Goal: Task Accomplishment & Management: Complete application form

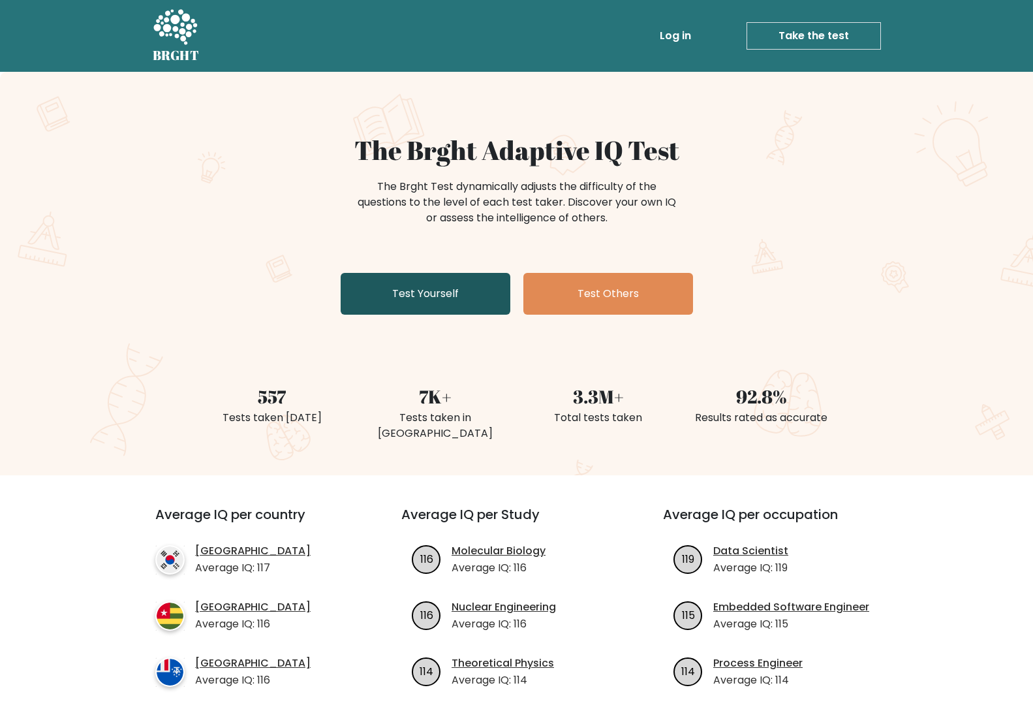
click at [405, 287] on link "Test Yourself" at bounding box center [426, 294] width 170 height 42
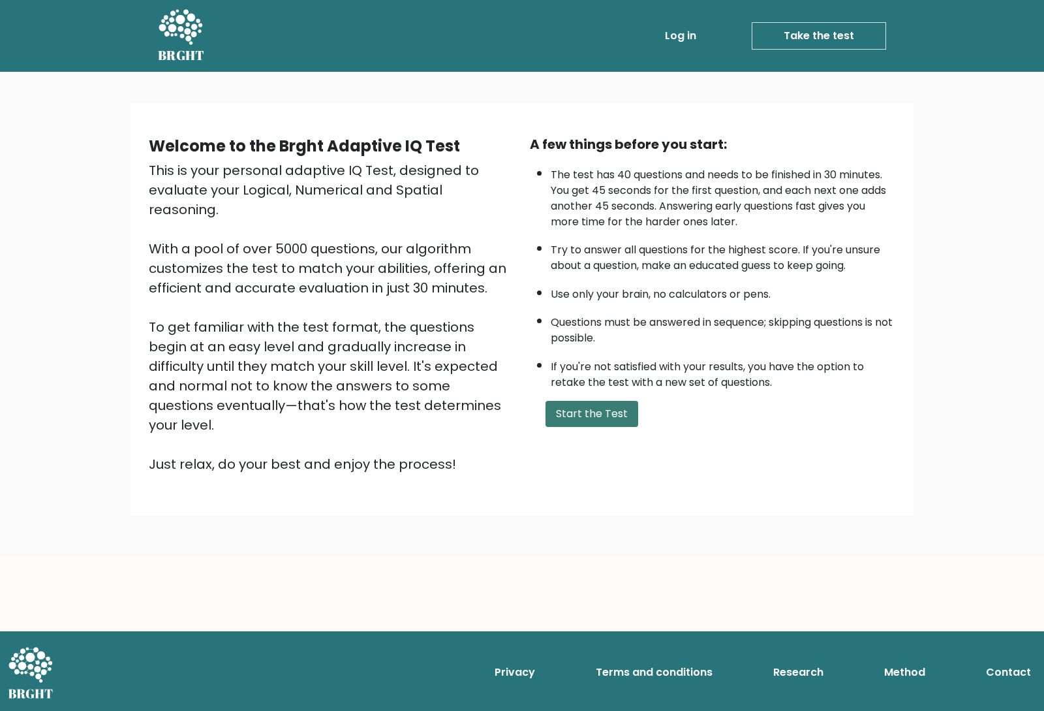
click at [602, 407] on button "Start the Test" at bounding box center [591, 414] width 93 height 26
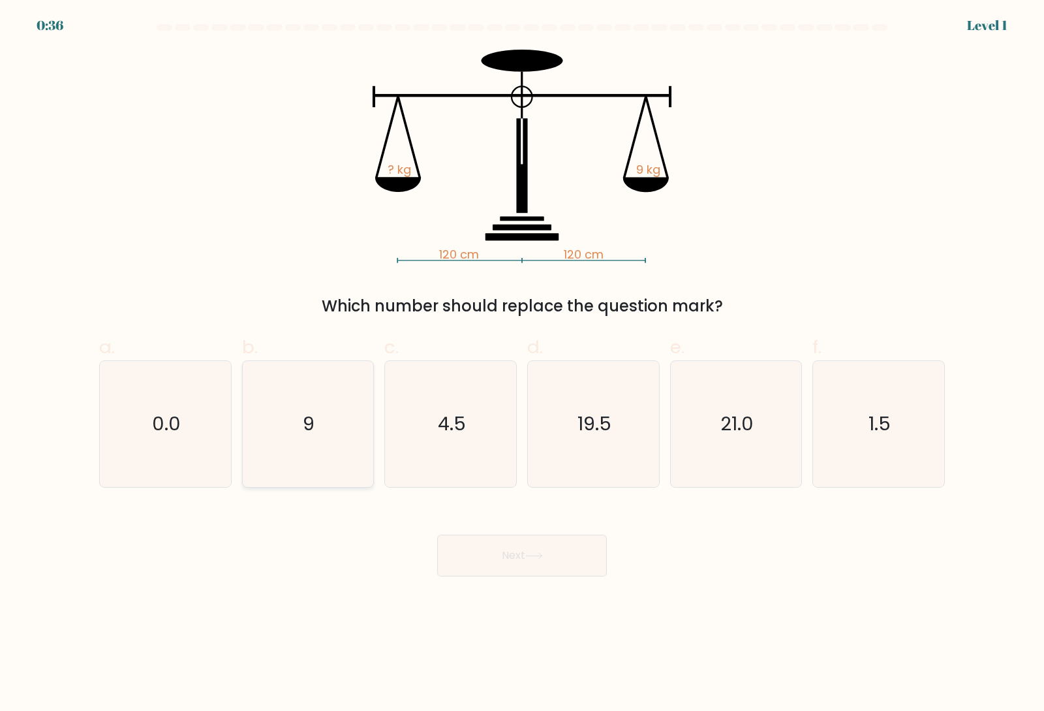
click at [283, 418] on icon "9" at bounding box center [308, 424] width 126 height 126
click at [522, 364] on input "b. 9" at bounding box center [522, 360] width 1 height 8
radio input "true"
click at [495, 555] on button "Next" at bounding box center [522, 555] width 170 height 42
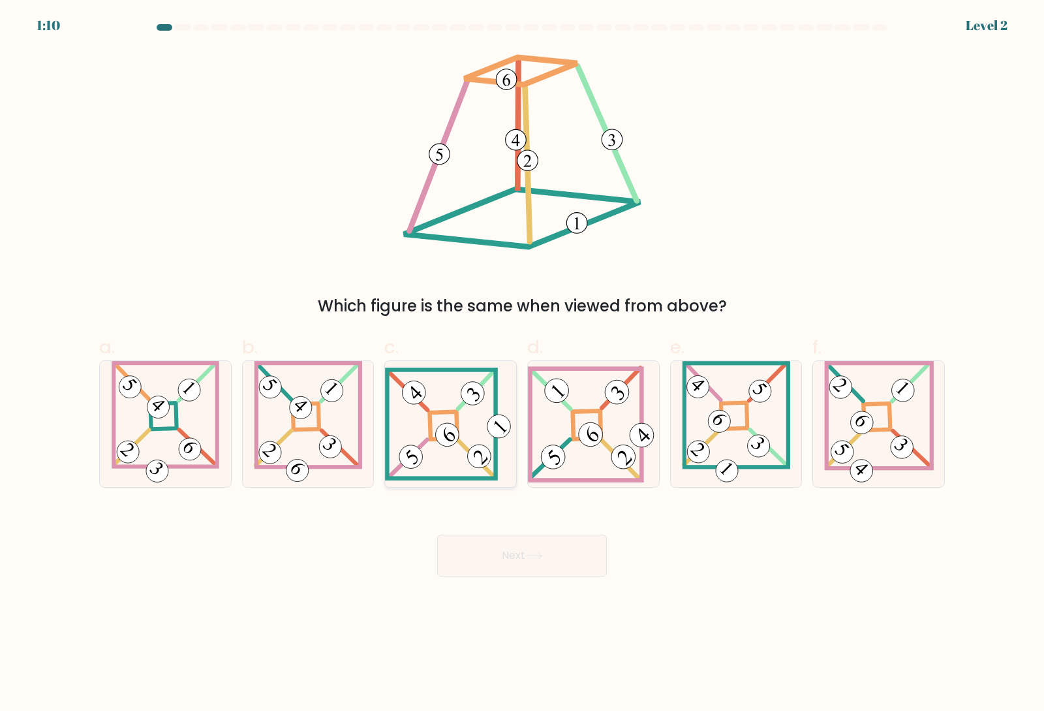
click at [436, 438] on 271 at bounding box center [443, 425] width 27 height 27
click at [522, 364] on input "c." at bounding box center [522, 360] width 1 height 8
radio input "true"
click at [521, 558] on button "Next" at bounding box center [522, 555] width 170 height 42
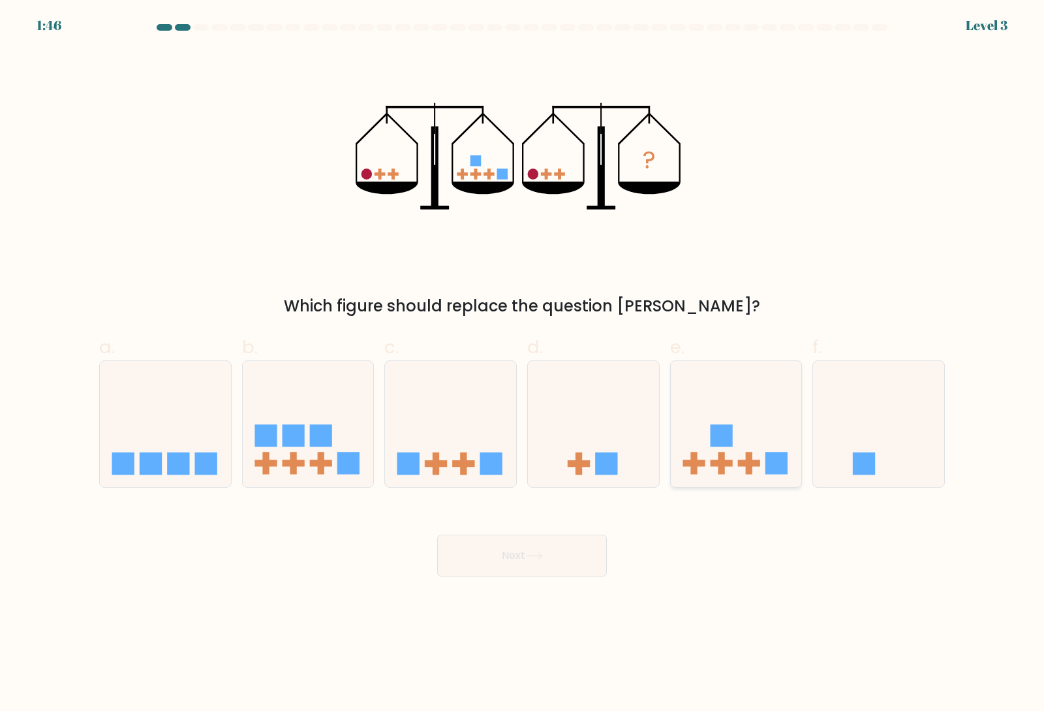
click at [729, 439] on rect at bounding box center [721, 436] width 22 height 22
click at [523, 364] on input "e." at bounding box center [522, 360] width 1 height 8
radio input "true"
click at [513, 554] on button "Next" at bounding box center [522, 555] width 170 height 42
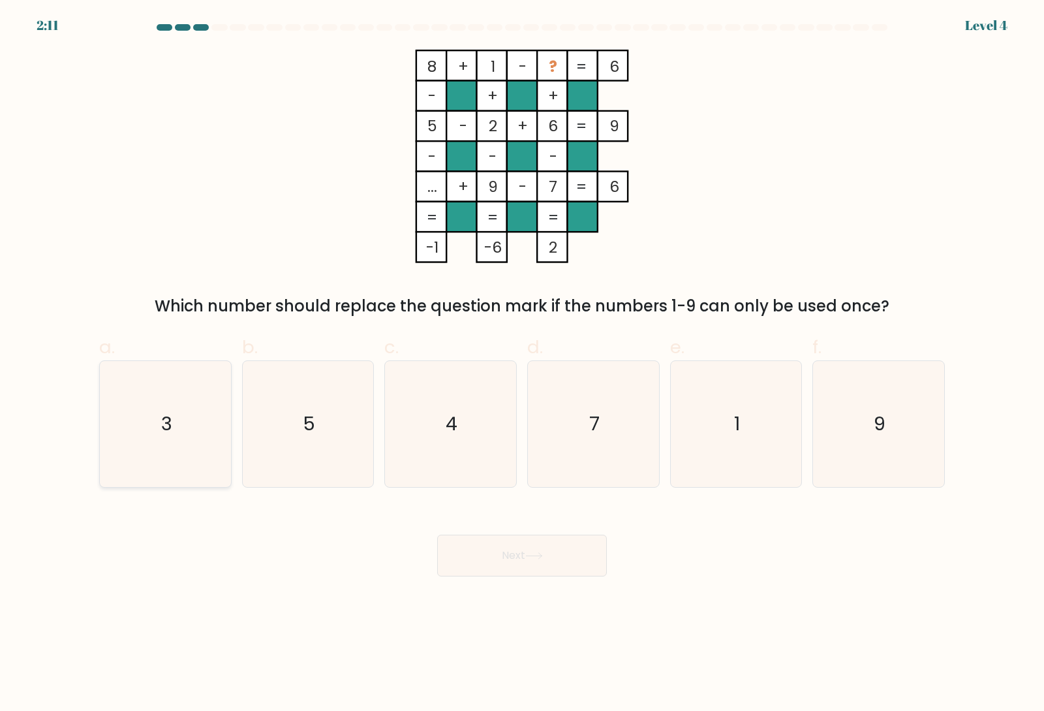
click at [178, 392] on icon "3" at bounding box center [165, 424] width 126 height 126
click at [522, 364] on input "a. 3" at bounding box center [522, 360] width 1 height 8
radio input "true"
click at [542, 560] on button "Next" at bounding box center [522, 555] width 170 height 42
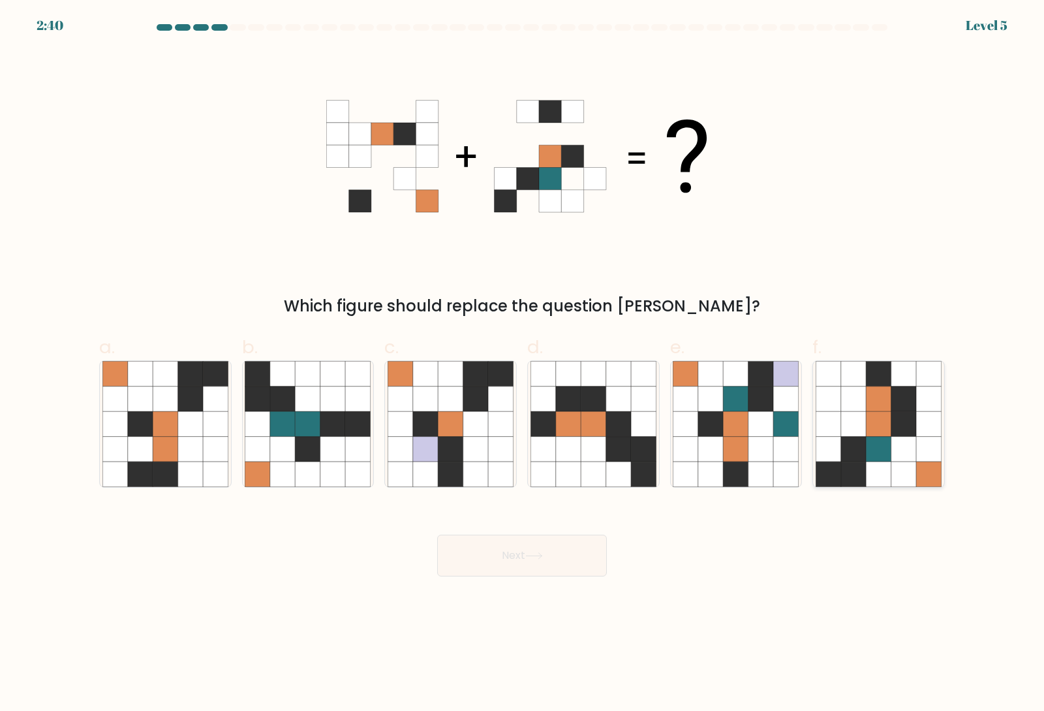
click at [914, 403] on icon at bounding box center [903, 398] width 25 height 25
click at [523, 364] on input "f." at bounding box center [522, 360] width 1 height 8
radio input "true"
click at [484, 559] on button "Next" at bounding box center [522, 555] width 170 height 42
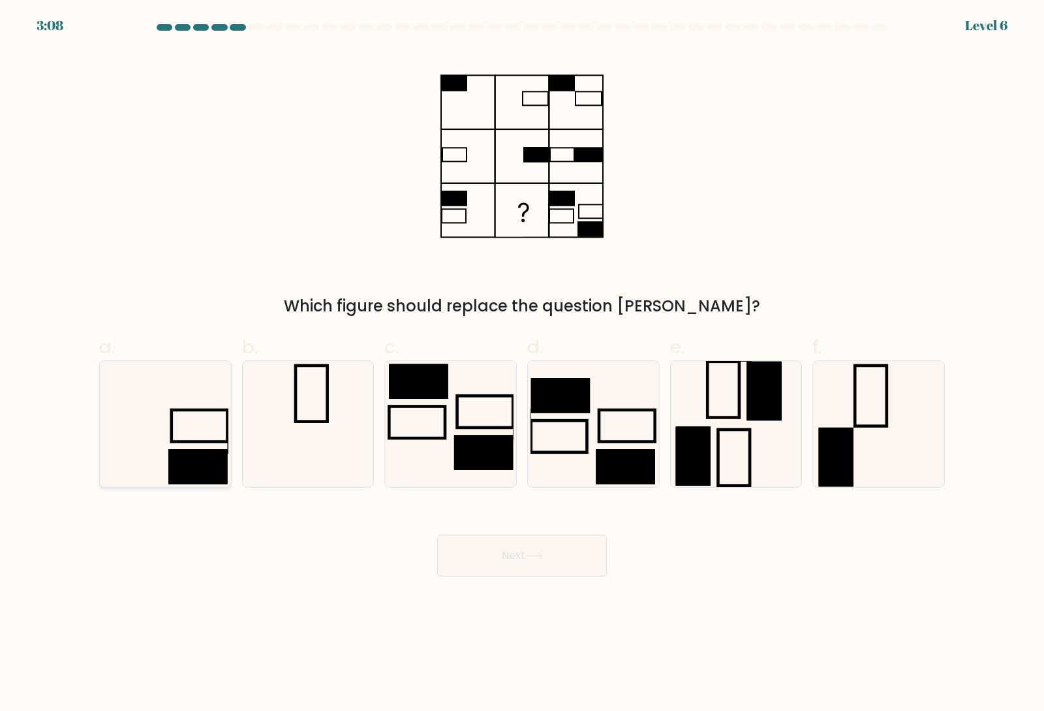
click at [190, 431] on icon at bounding box center [165, 424] width 126 height 126
click at [522, 364] on input "a." at bounding box center [522, 360] width 1 height 8
radio input "true"
click at [542, 545] on button "Next" at bounding box center [522, 555] width 170 height 42
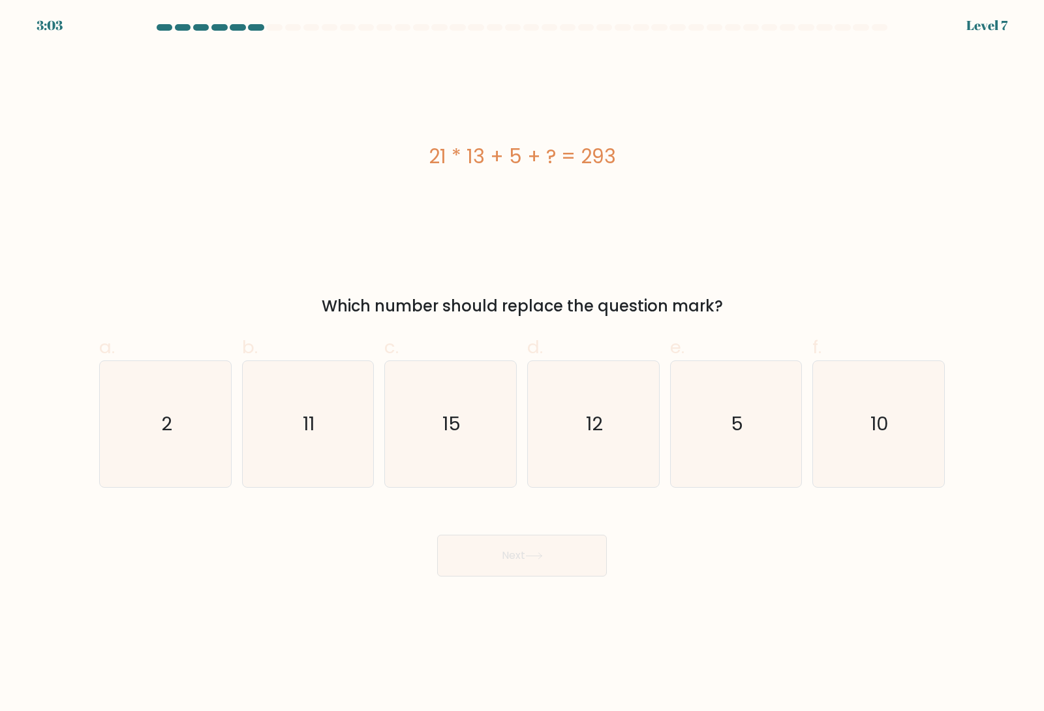
click at [451, 637] on body "3:03 Level 7 a." at bounding box center [522, 355] width 1044 height 711
click at [475, 452] on icon "15" at bounding box center [451, 424] width 126 height 126
click at [522, 364] on input "c. 15" at bounding box center [522, 360] width 1 height 8
radio input "true"
click at [557, 559] on button "Next" at bounding box center [522, 555] width 170 height 42
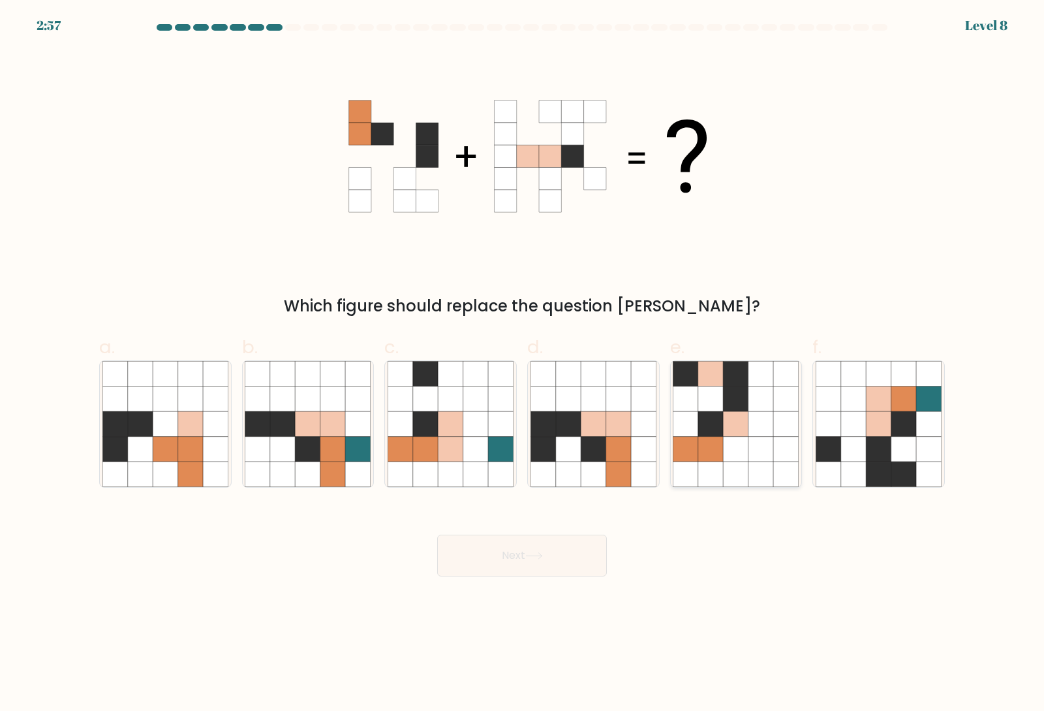
click at [712, 433] on icon at bounding box center [710, 423] width 25 height 25
click at [523, 364] on input "e." at bounding box center [522, 360] width 1 height 8
radio input "true"
click at [560, 544] on button "Next" at bounding box center [522, 555] width 170 height 42
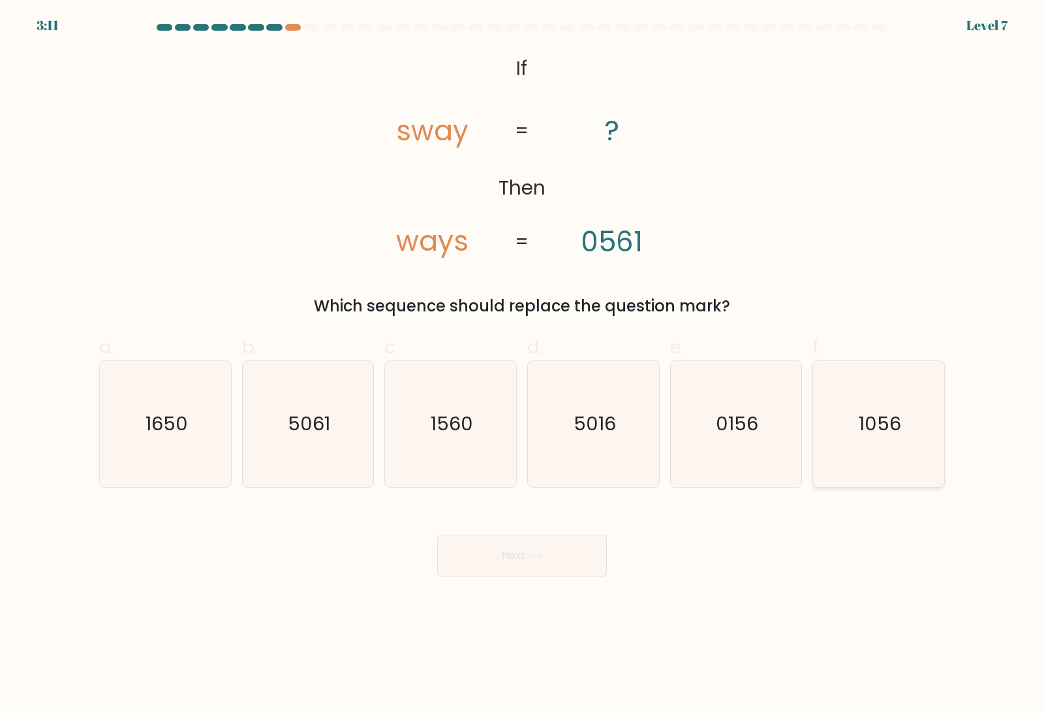
click at [860, 399] on icon "1056" at bounding box center [879, 424] width 126 height 126
click at [523, 364] on input "f. 1056" at bounding box center [522, 360] width 1 height 8
radio input "true"
click at [545, 562] on button "Next" at bounding box center [522, 555] width 170 height 42
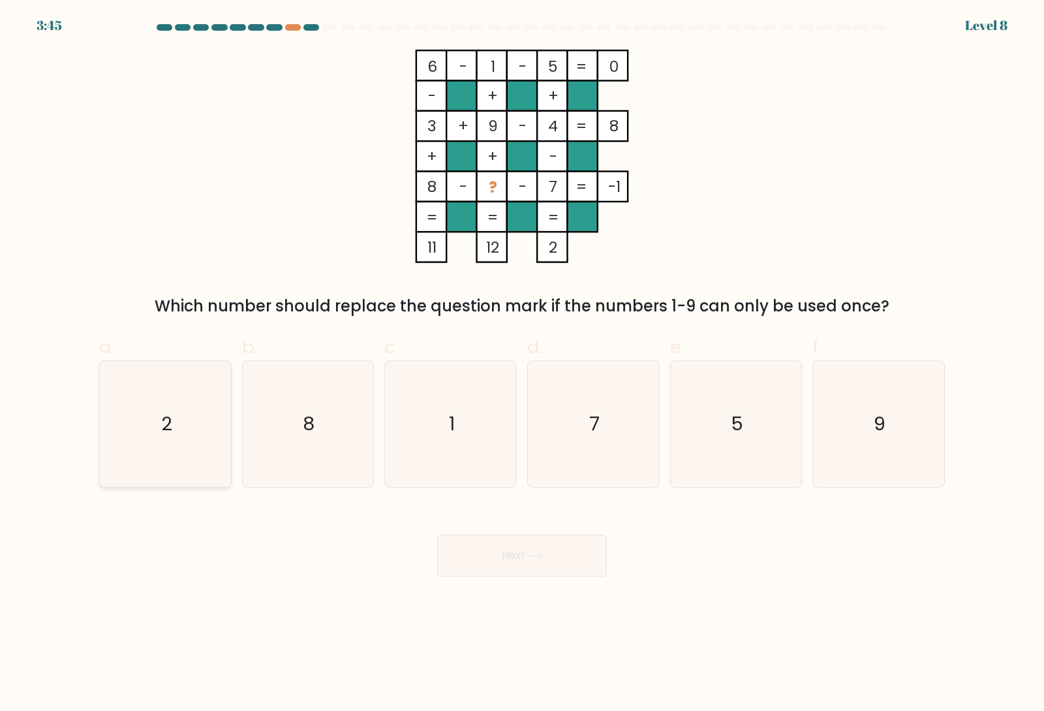
click at [202, 409] on icon "2" at bounding box center [165, 424] width 126 height 126
click at [522, 364] on input "a. 2" at bounding box center [522, 360] width 1 height 8
radio input "true"
click at [560, 564] on button "Next" at bounding box center [522, 555] width 170 height 42
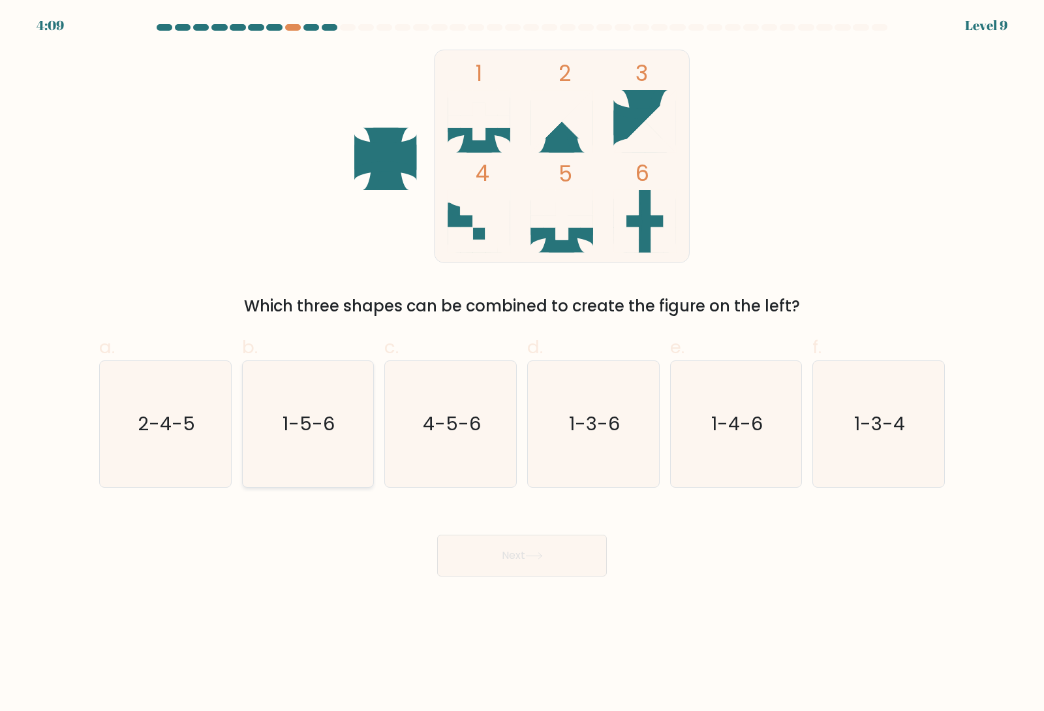
click at [291, 421] on text "1-5-6" at bounding box center [309, 423] width 52 height 26
click at [522, 364] on input "b. 1-5-6" at bounding box center [522, 360] width 1 height 8
radio input "true"
click at [562, 569] on button "Next" at bounding box center [522, 555] width 170 height 42
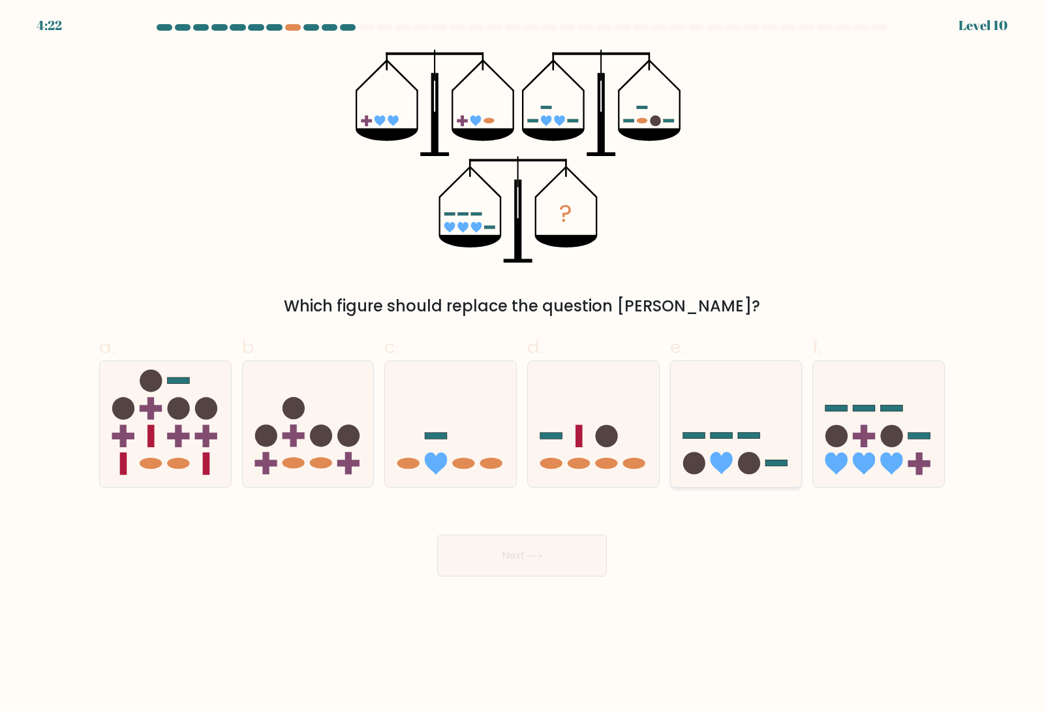
click at [765, 409] on icon at bounding box center [736, 423] width 131 height 108
click at [523, 364] on input "e." at bounding box center [522, 360] width 1 height 8
radio input "true"
click at [549, 574] on button "Next" at bounding box center [522, 555] width 170 height 42
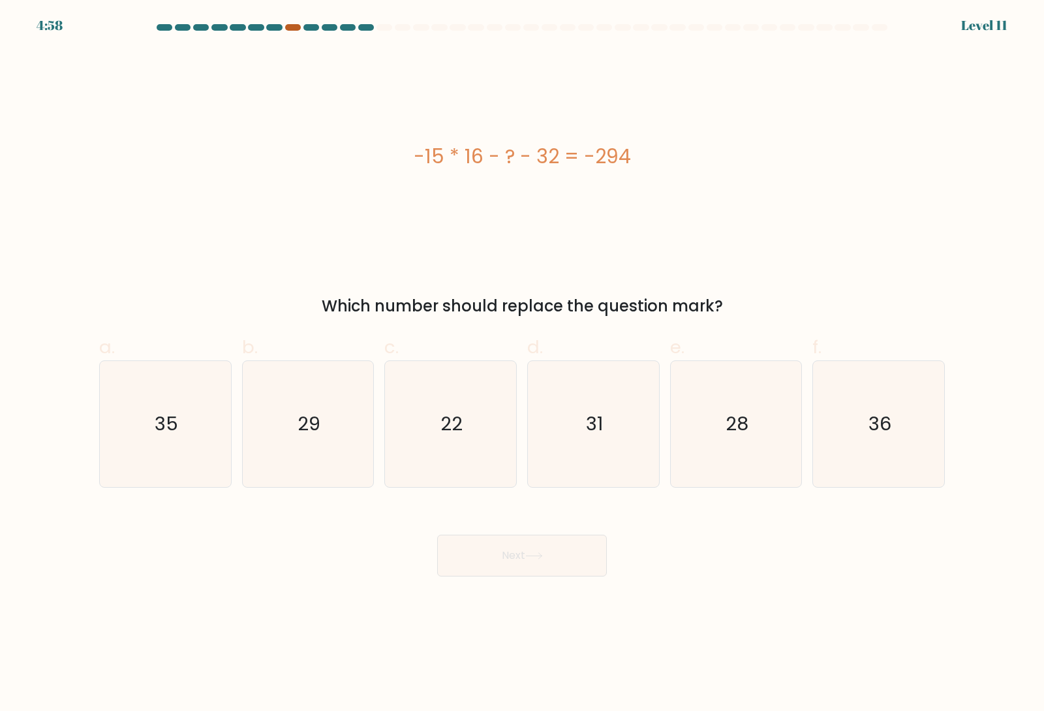
click at [294, 29] on div at bounding box center [293, 27] width 16 height 7
drag, startPoint x: 294, startPoint y: 29, endPoint x: 275, endPoint y: 33, distance: 19.2
click at [275, 33] on div at bounding box center [521, 30] width 861 height 12
click at [322, 595] on body "4:31 Level 11" at bounding box center [522, 355] width 1044 height 711
click at [418, 475] on icon "22" at bounding box center [451, 424] width 126 height 126
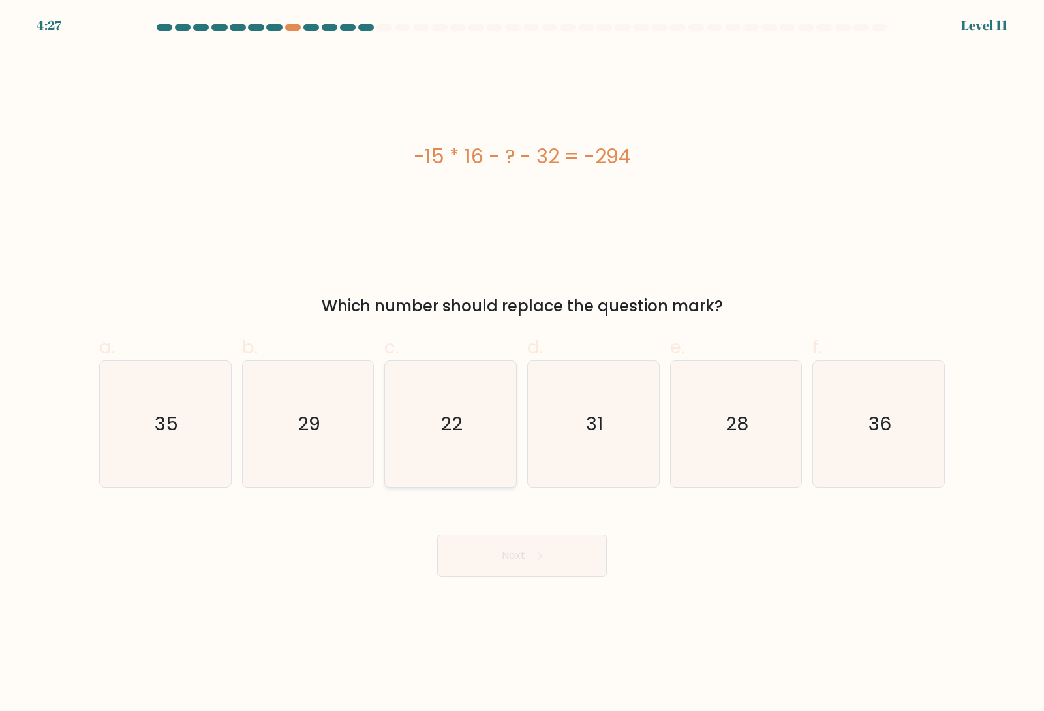
click at [522, 364] on input "c. 22" at bounding box center [522, 360] width 1 height 8
radio input "true"
click at [560, 577] on body "4:26 Level 11" at bounding box center [522, 355] width 1044 height 711
click at [568, 555] on button "Next" at bounding box center [522, 555] width 170 height 42
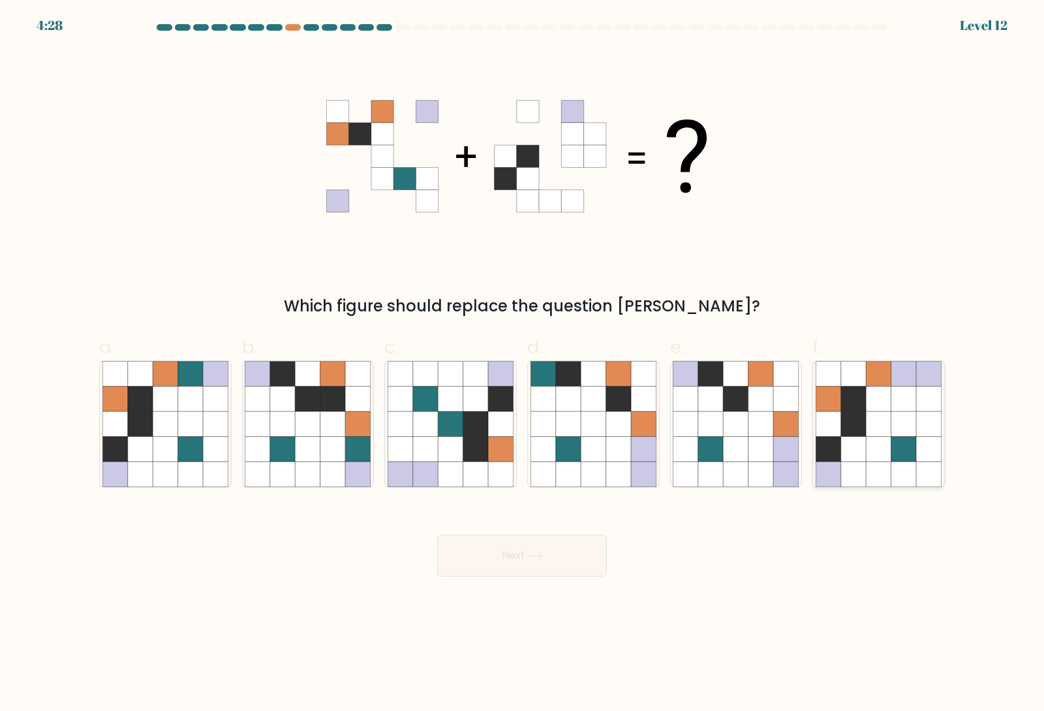
click at [856, 423] on icon at bounding box center [853, 423] width 25 height 25
click at [523, 364] on input "f." at bounding box center [522, 360] width 1 height 8
radio input "true"
click at [474, 553] on button "Next" at bounding box center [522, 555] width 170 height 42
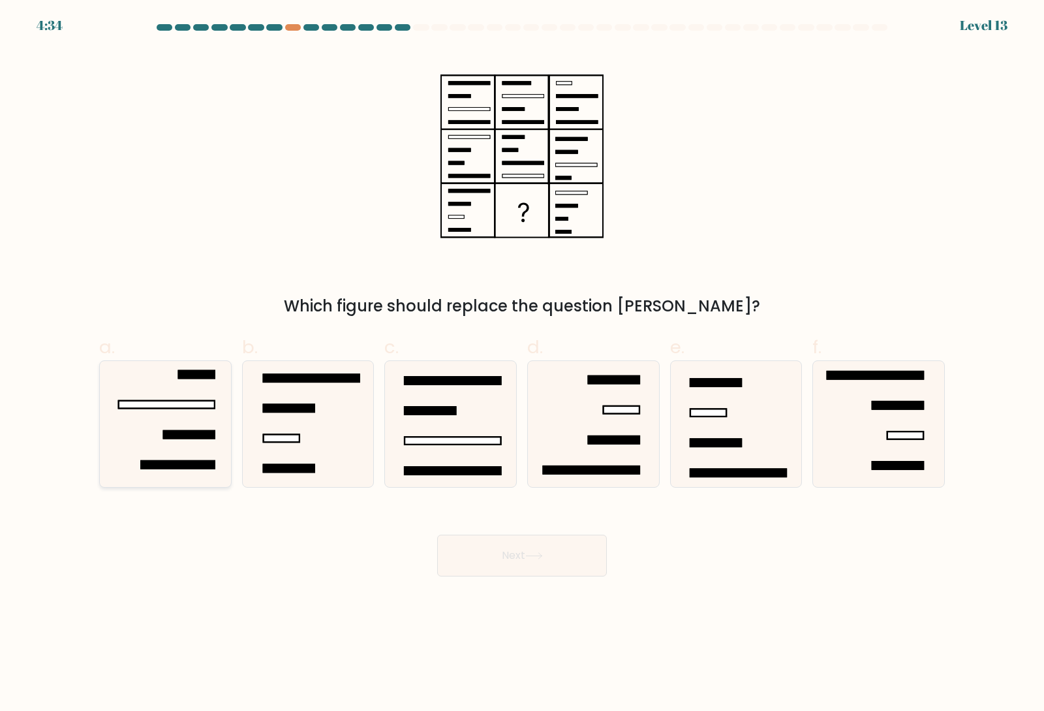
click at [206, 431] on rect at bounding box center [189, 435] width 51 height 8
click at [522, 364] on input "a." at bounding box center [522, 360] width 1 height 8
radio input "true"
click at [587, 427] on icon at bounding box center [593, 424] width 126 height 126
click at [523, 364] on input "d." at bounding box center [522, 360] width 1 height 8
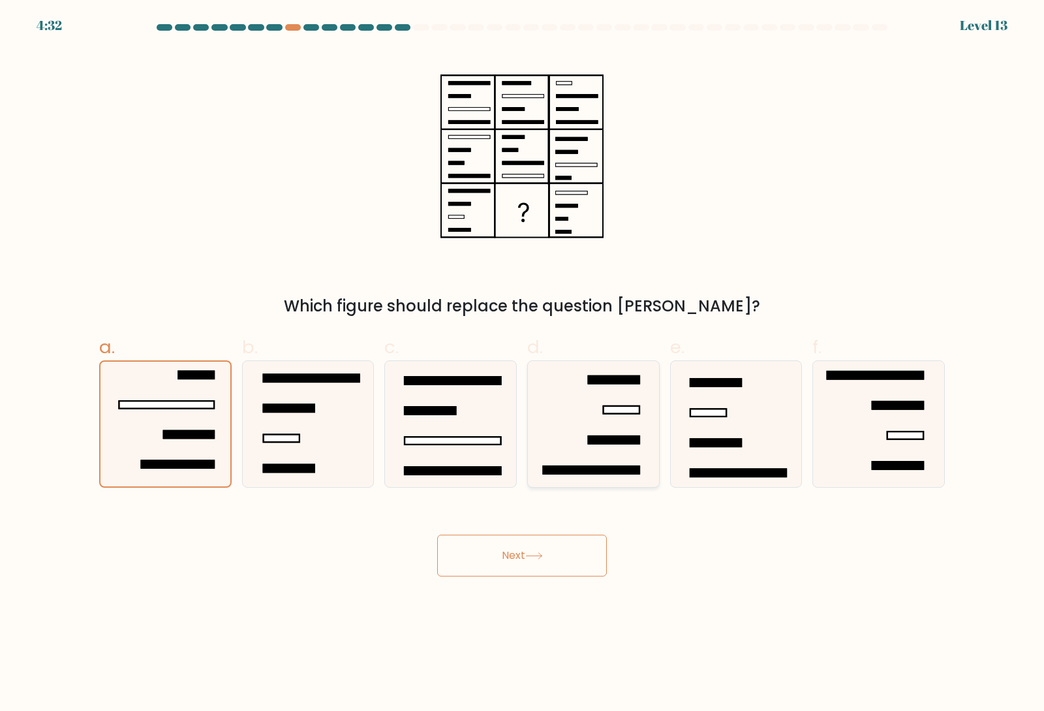
radio input "true"
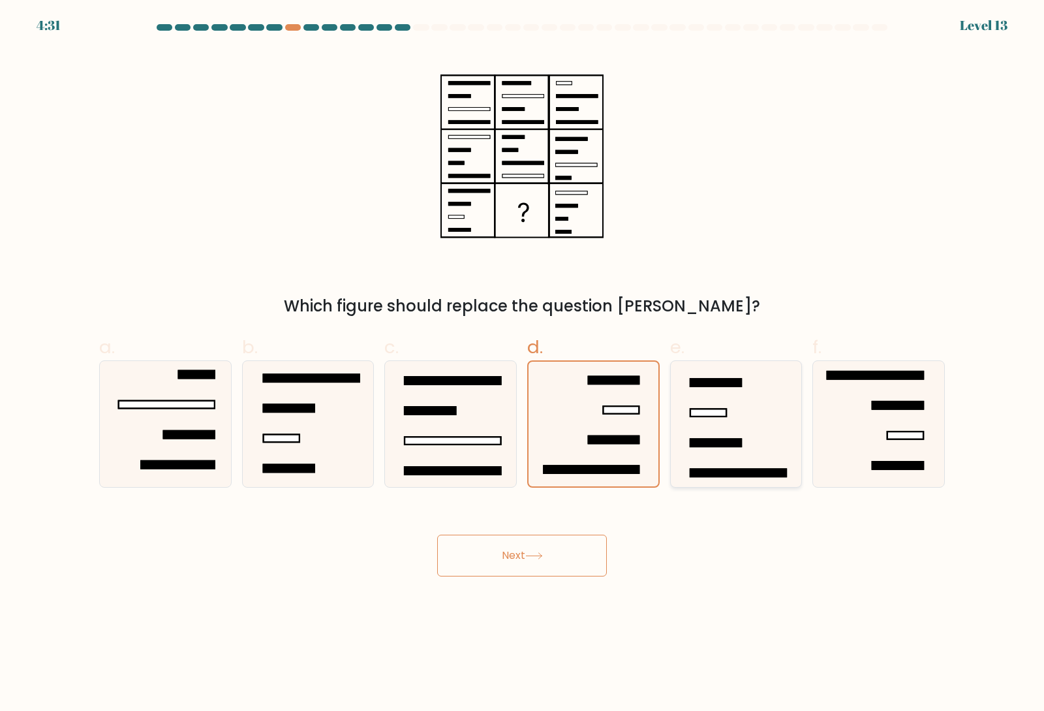
click at [788, 446] on icon at bounding box center [736, 424] width 126 height 126
click at [523, 364] on input "e." at bounding box center [522, 360] width 1 height 8
radio input "true"
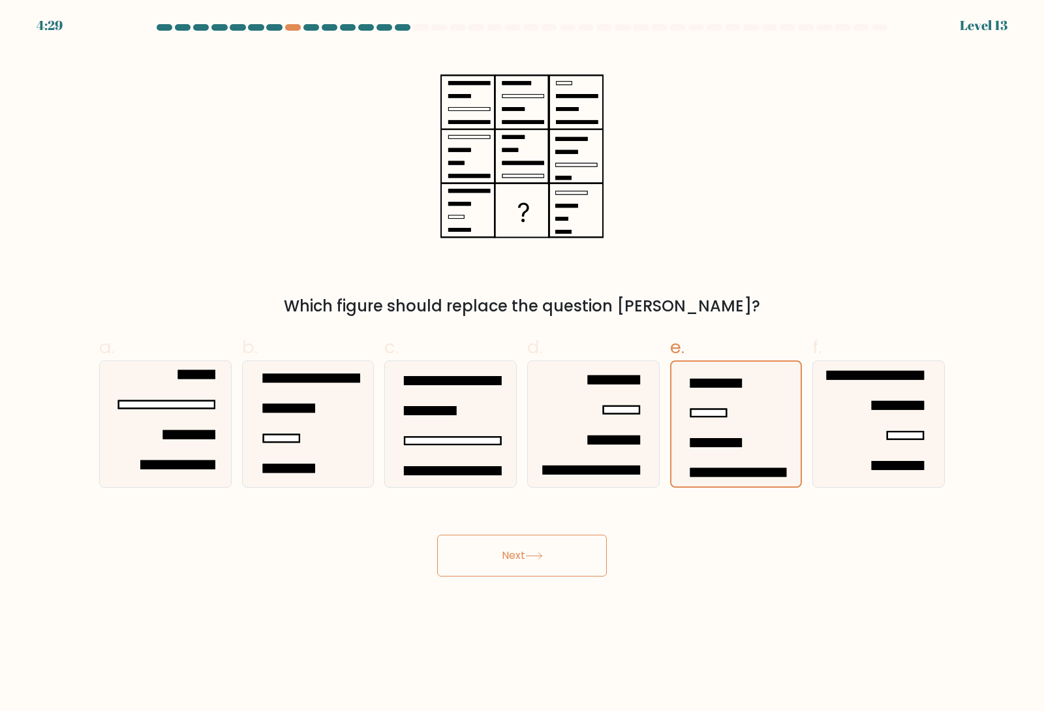
click at [487, 556] on button "Next" at bounding box center [522, 555] width 170 height 42
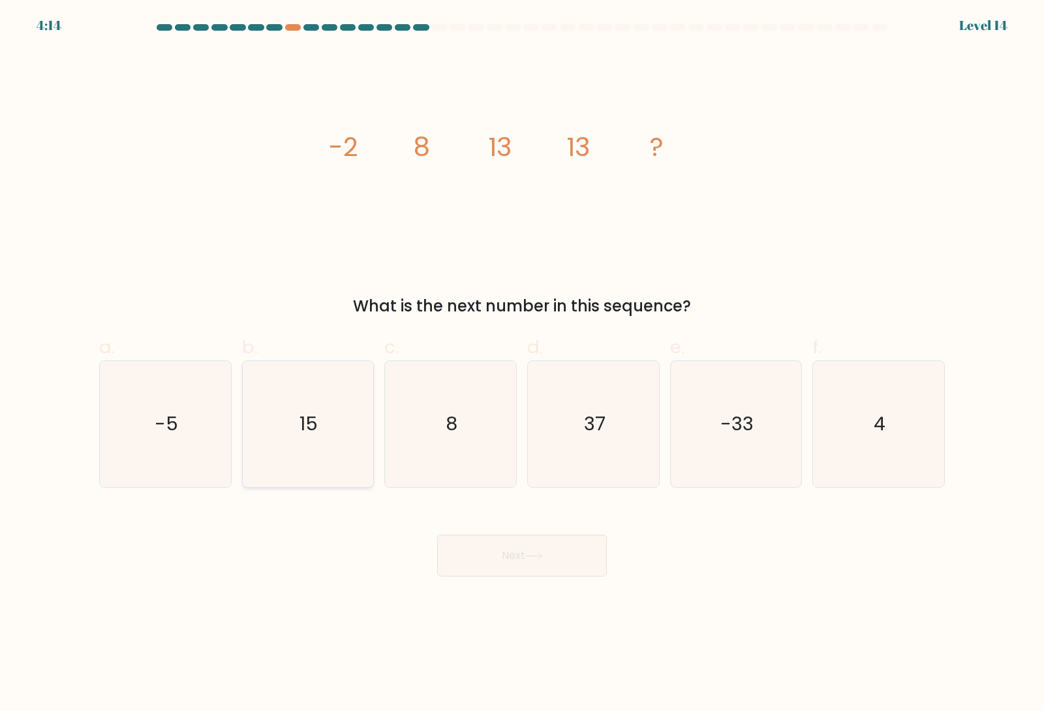
click at [306, 425] on text "15" at bounding box center [309, 423] width 18 height 26
click at [522, 364] on input "b. 15" at bounding box center [522, 360] width 1 height 8
radio input "true"
click at [525, 557] on button "Next" at bounding box center [522, 555] width 170 height 42
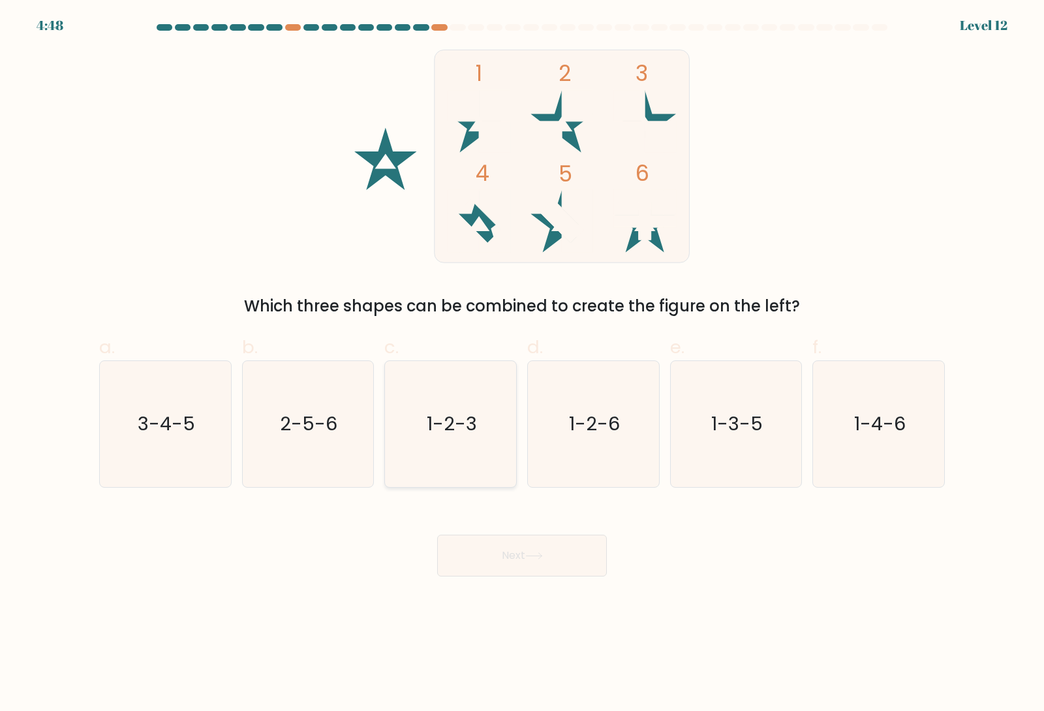
click at [424, 427] on icon "1-2-3" at bounding box center [451, 424] width 126 height 126
click at [522, 364] on input "c. 1-2-3" at bounding box center [522, 360] width 1 height 8
radio input "true"
click at [535, 553] on icon at bounding box center [534, 555] width 18 height 7
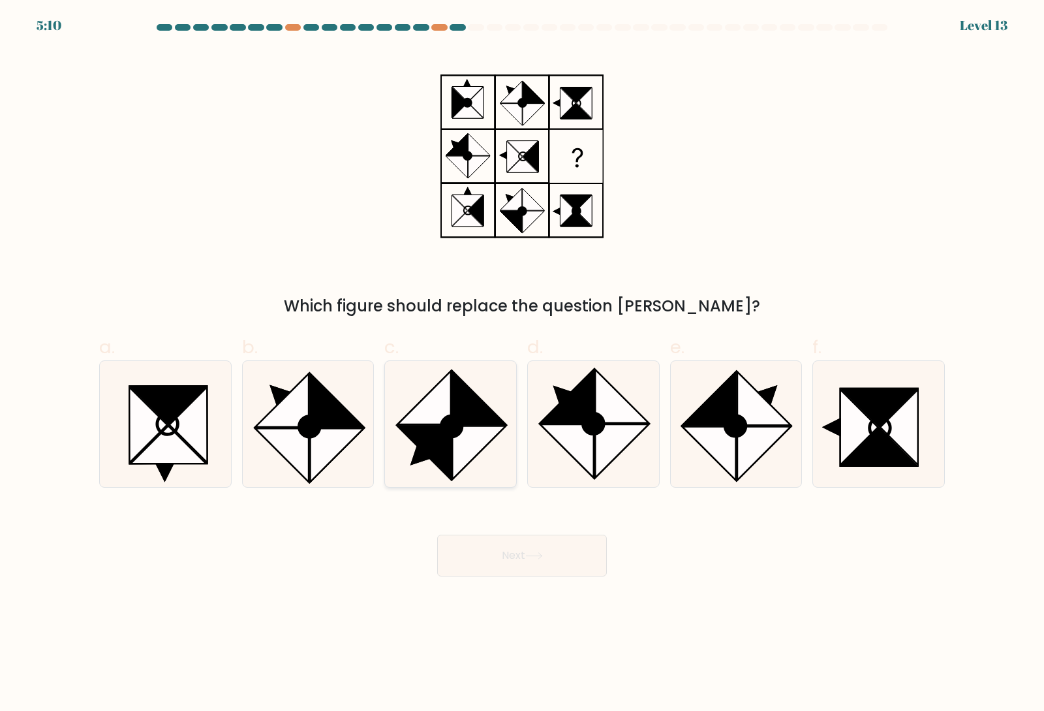
click at [418, 427] on icon at bounding box center [424, 453] width 54 height 54
click at [522, 364] on input "c." at bounding box center [522, 360] width 1 height 8
radio input "true"
click at [472, 557] on button "Next" at bounding box center [522, 555] width 170 height 42
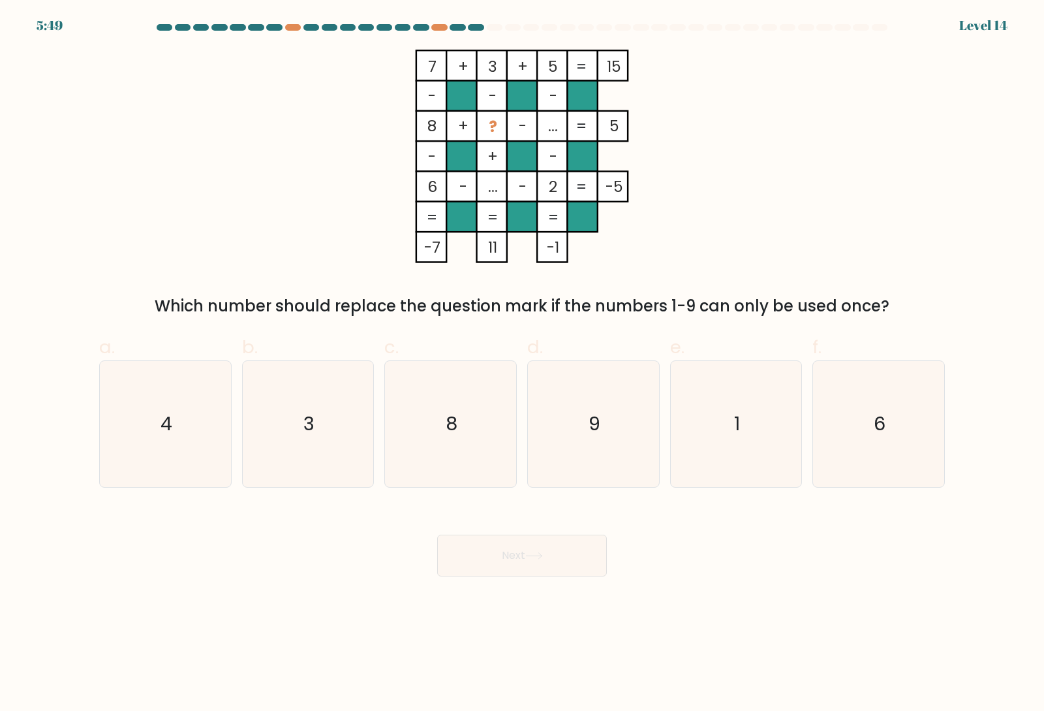
click at [459, 25] on div at bounding box center [458, 27] width 16 height 7
click at [465, 25] on div at bounding box center [458, 27] width 16 height 7
click at [457, 27] on div at bounding box center [458, 27] width 16 height 7
click at [433, 29] on div at bounding box center [439, 27] width 16 height 7
drag, startPoint x: 433, startPoint y: 29, endPoint x: 425, endPoint y: 33, distance: 9.3
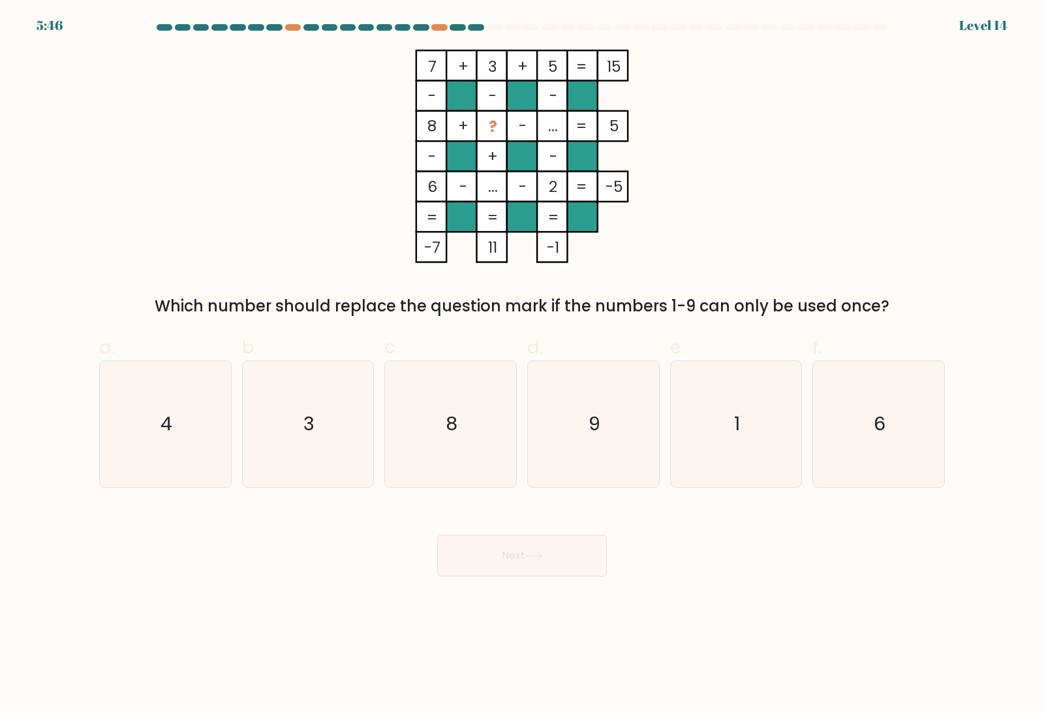
click at [425, 33] on div at bounding box center [521, 30] width 861 height 12
click at [717, 453] on icon "1" at bounding box center [736, 424] width 126 height 126
click at [523, 364] on input "e. 1" at bounding box center [522, 360] width 1 height 8
radio input "true"
click at [510, 551] on button "Next" at bounding box center [522, 555] width 170 height 42
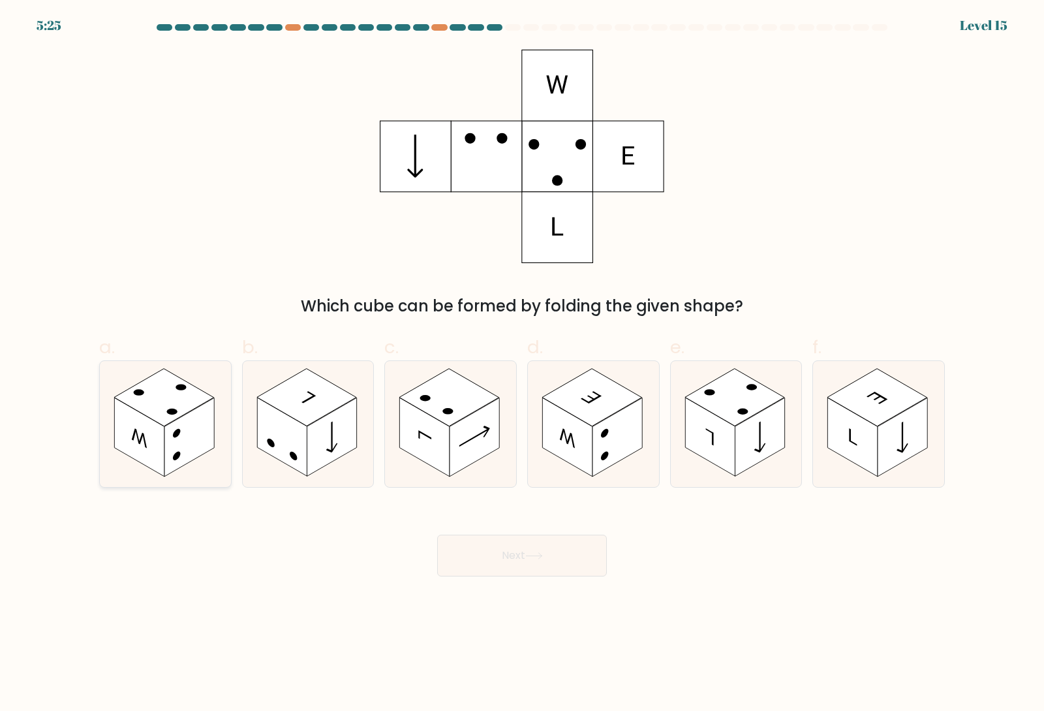
click at [209, 419] on rect at bounding box center [189, 436] width 50 height 79
click at [522, 364] on input "a." at bounding box center [522, 360] width 1 height 8
radio input "true"
click at [576, 560] on button "Next" at bounding box center [522, 555] width 170 height 42
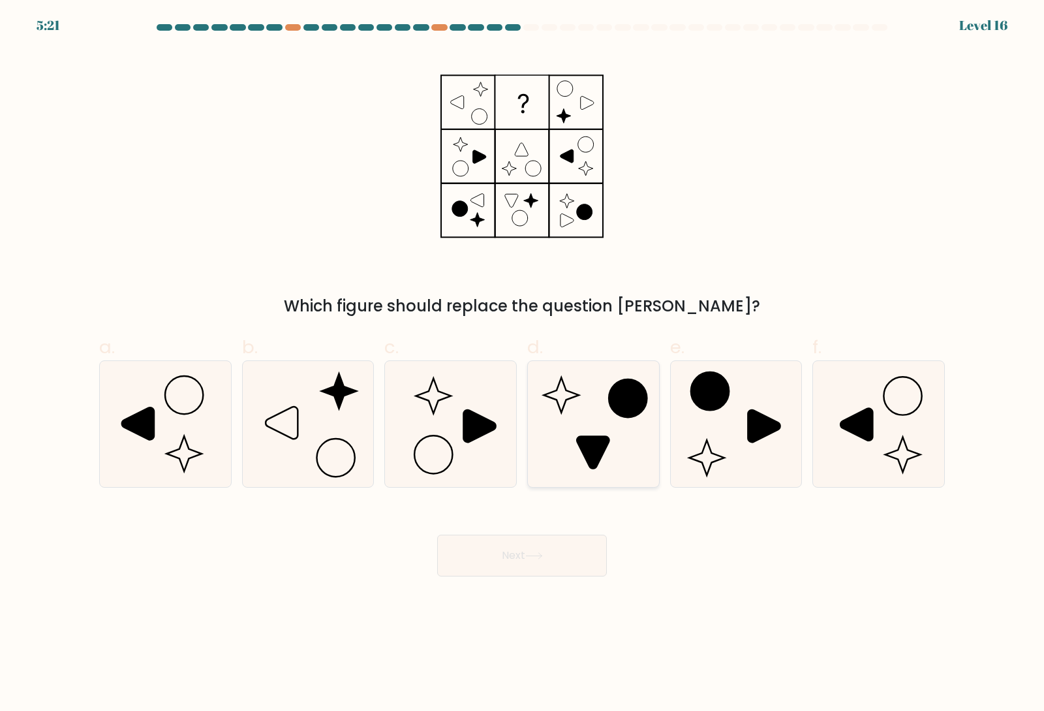
click at [621, 404] on icon at bounding box center [628, 398] width 38 height 38
click at [523, 364] on input "d." at bounding box center [522, 360] width 1 height 8
radio input "true"
click at [568, 558] on button "Next" at bounding box center [522, 555] width 170 height 42
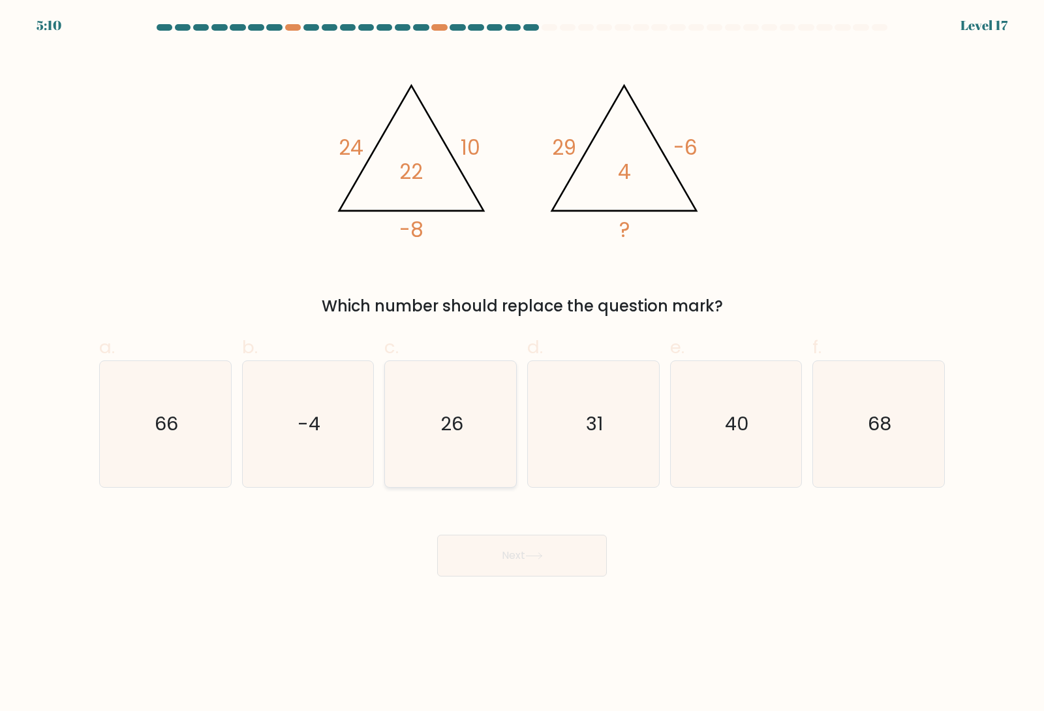
click at [481, 446] on icon "26" at bounding box center [451, 424] width 126 height 126
click at [522, 364] on input "c. 26" at bounding box center [522, 360] width 1 height 8
radio input "true"
click at [543, 438] on icon "31" at bounding box center [593, 424] width 126 height 126
click at [523, 364] on input "d. 31" at bounding box center [522, 360] width 1 height 8
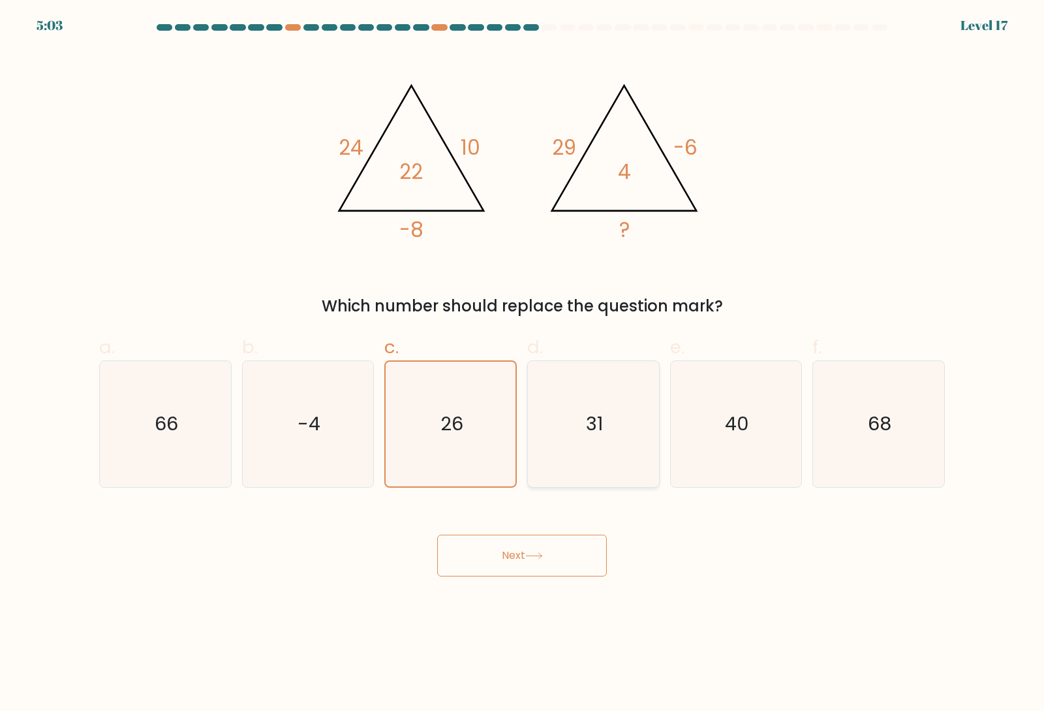
radio input "true"
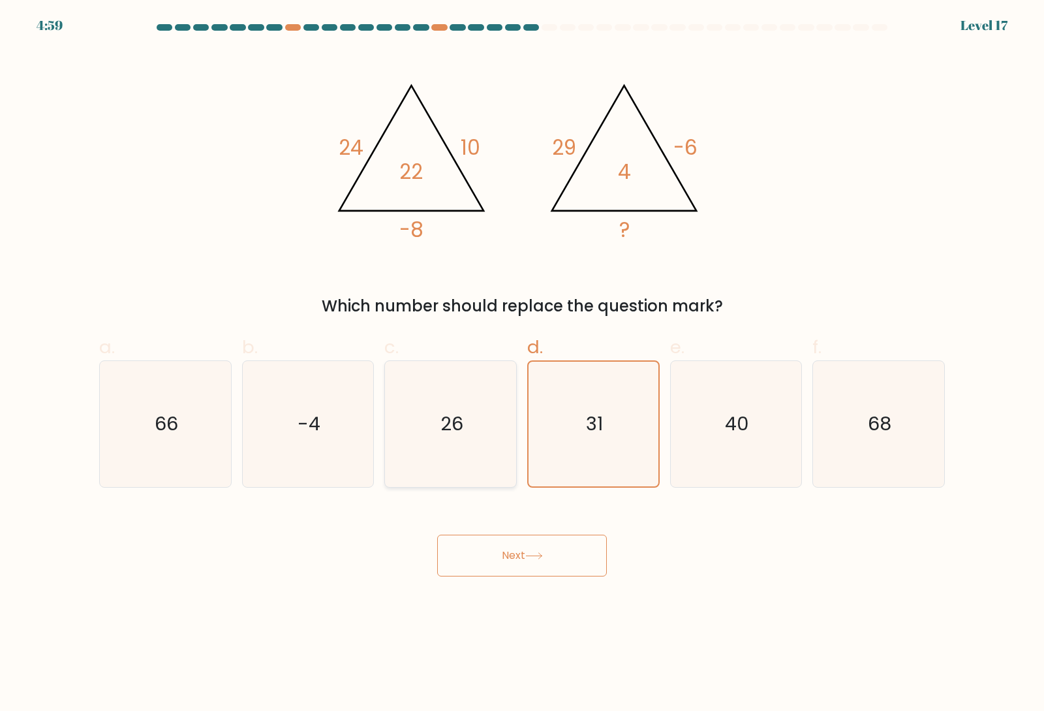
click at [489, 438] on icon "26" at bounding box center [451, 424] width 126 height 126
click at [522, 364] on input "c. 26" at bounding box center [522, 360] width 1 height 8
radio input "true"
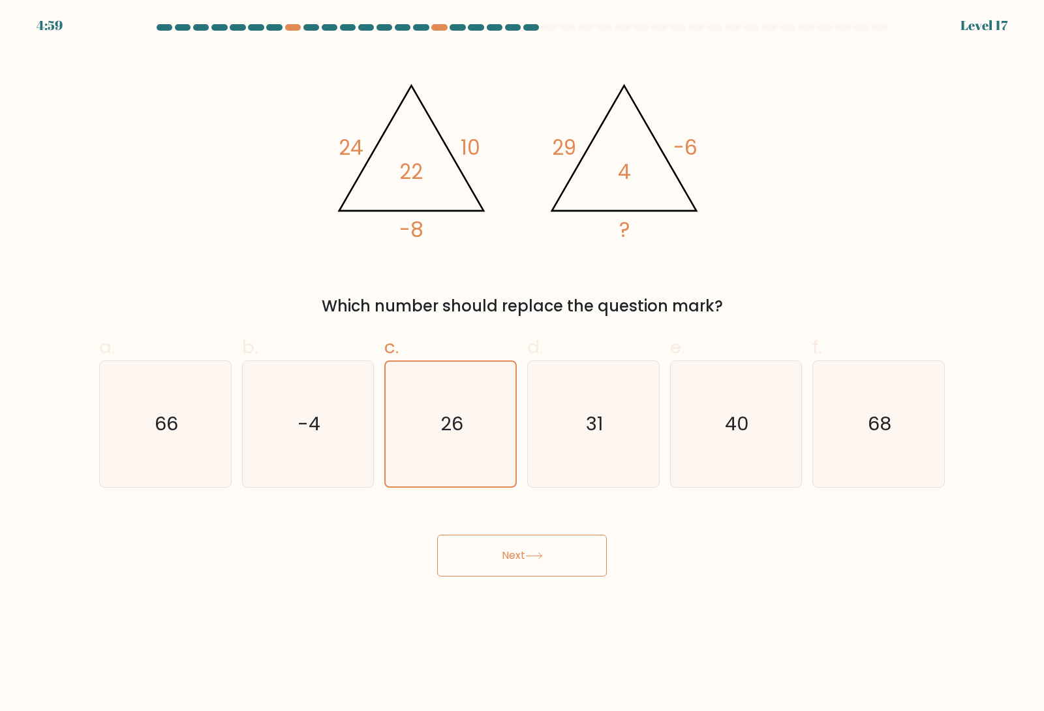
click at [512, 556] on button "Next" at bounding box center [522, 555] width 170 height 42
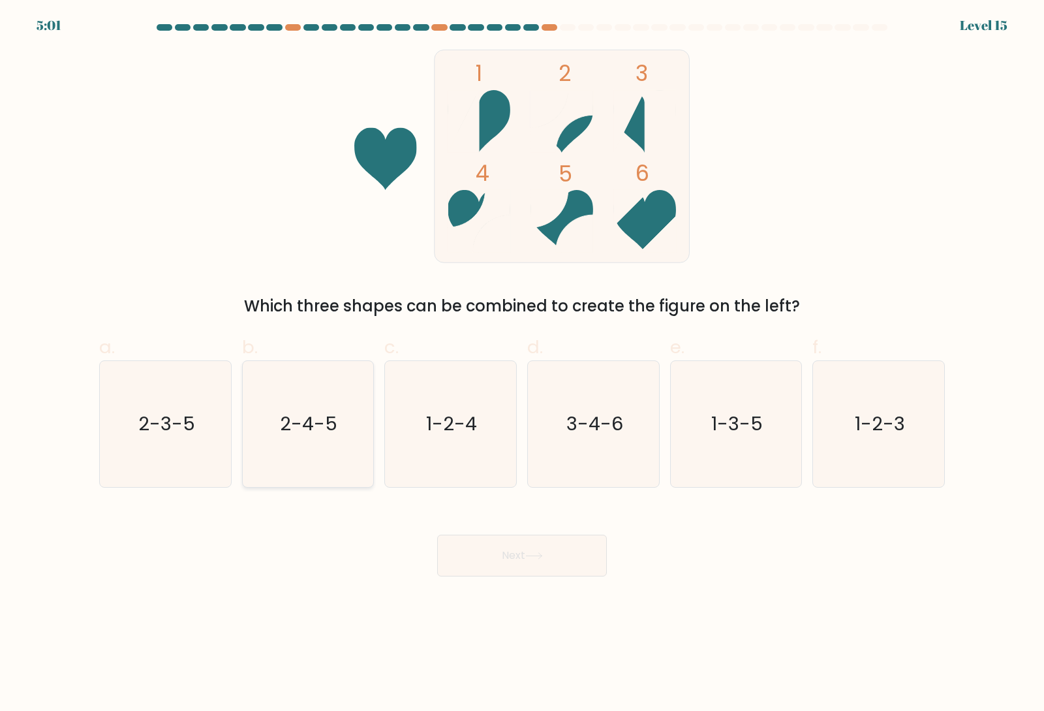
click at [286, 440] on icon "2-4-5" at bounding box center [308, 424] width 126 height 126
click at [522, 364] on input "b. 2-4-5" at bounding box center [522, 360] width 1 height 8
radio input "true"
click at [570, 568] on button "Next" at bounding box center [522, 555] width 170 height 42
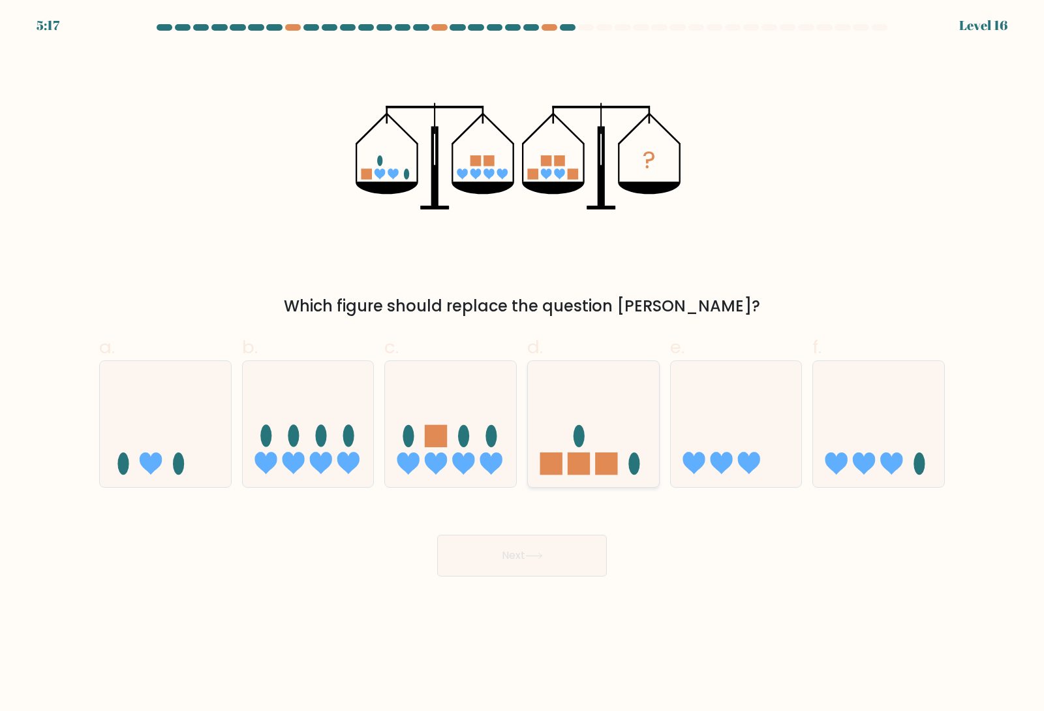
click at [565, 456] on icon at bounding box center [593, 423] width 131 height 108
click at [523, 364] on input "d." at bounding box center [522, 360] width 1 height 8
radio input "true"
click at [853, 427] on icon at bounding box center [878, 423] width 131 height 108
click at [523, 364] on input "f." at bounding box center [522, 360] width 1 height 8
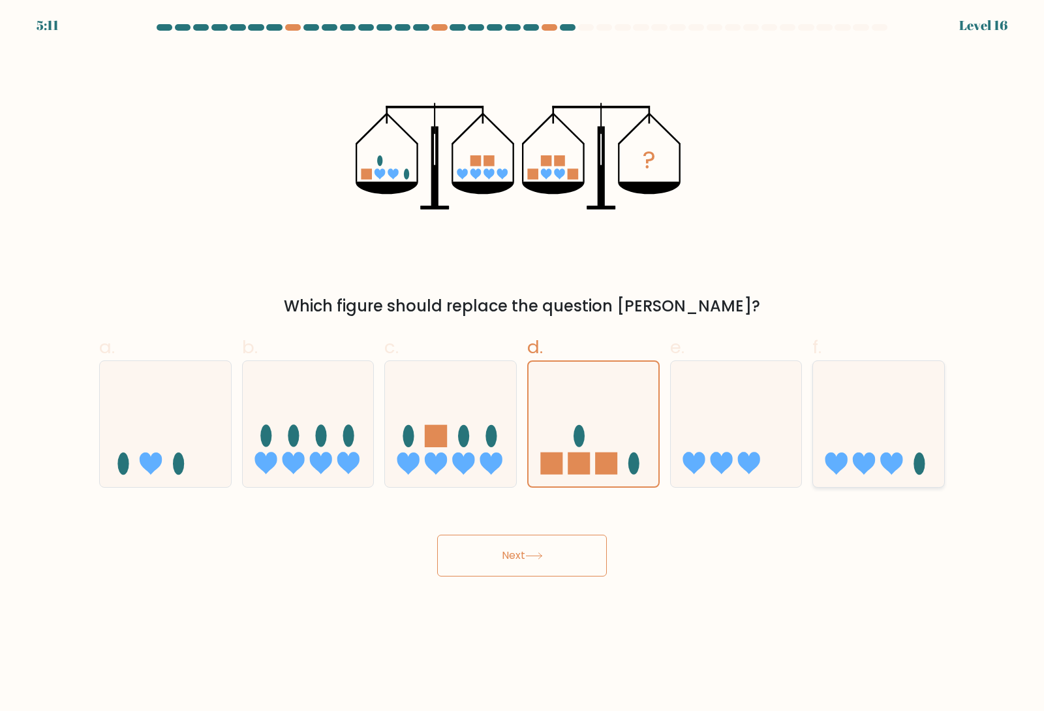
radio input "true"
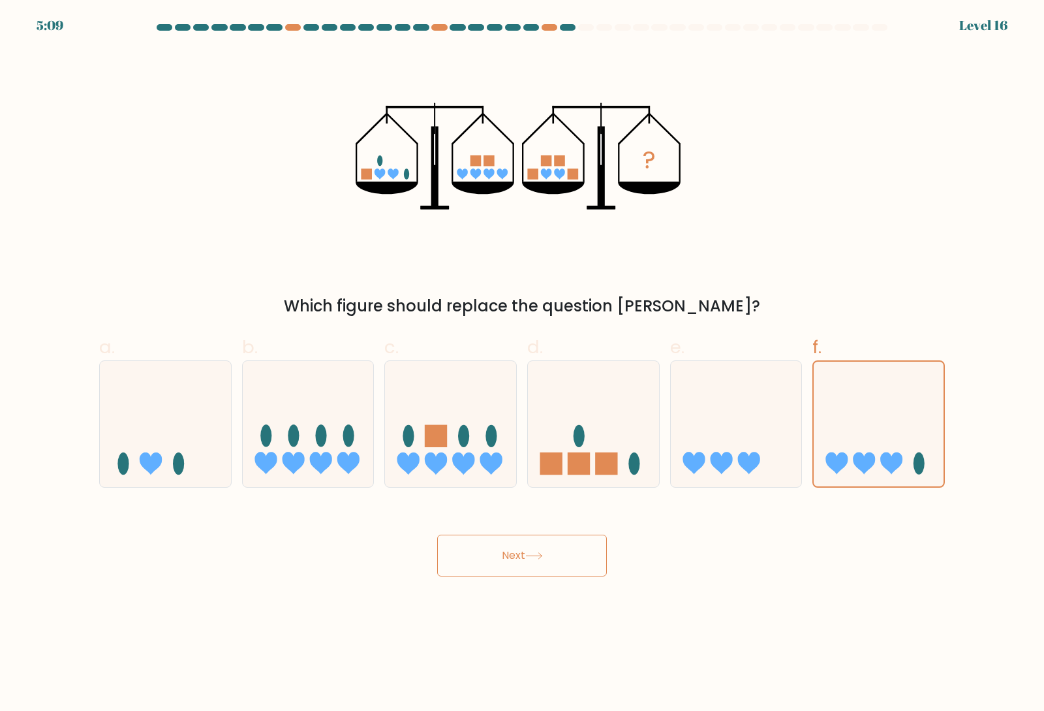
click at [584, 561] on button "Next" at bounding box center [522, 555] width 170 height 42
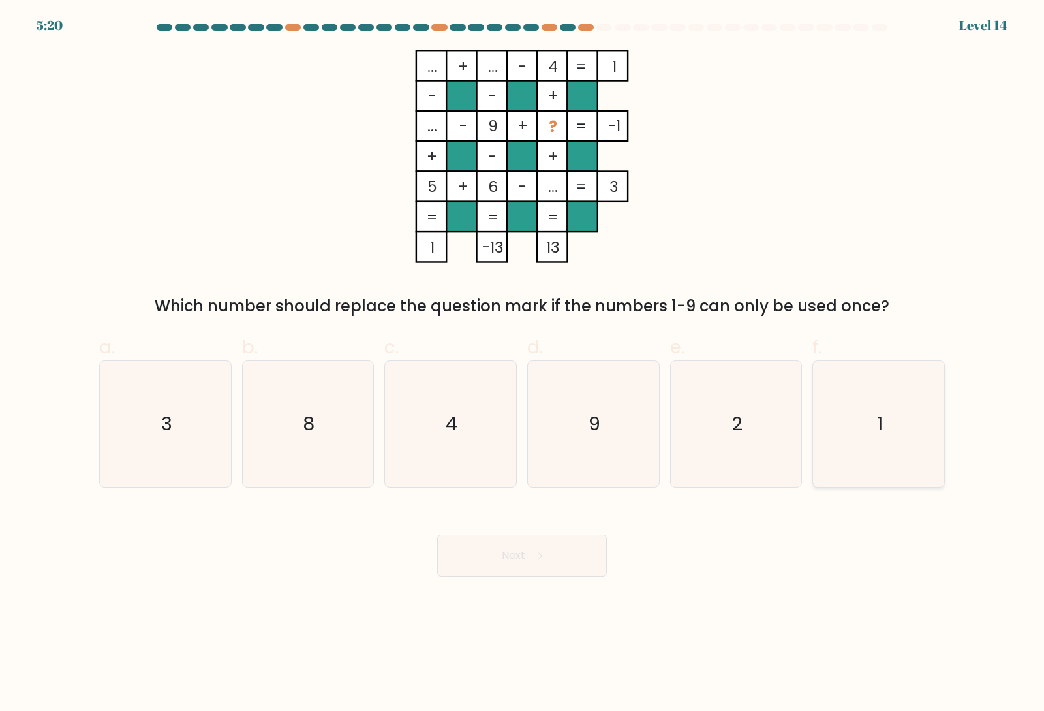
click at [926, 407] on icon "1" at bounding box center [879, 424] width 126 height 126
click at [523, 364] on input "f. 1" at bounding box center [522, 360] width 1 height 8
radio input "true"
click at [551, 565] on button "Next" at bounding box center [522, 555] width 170 height 42
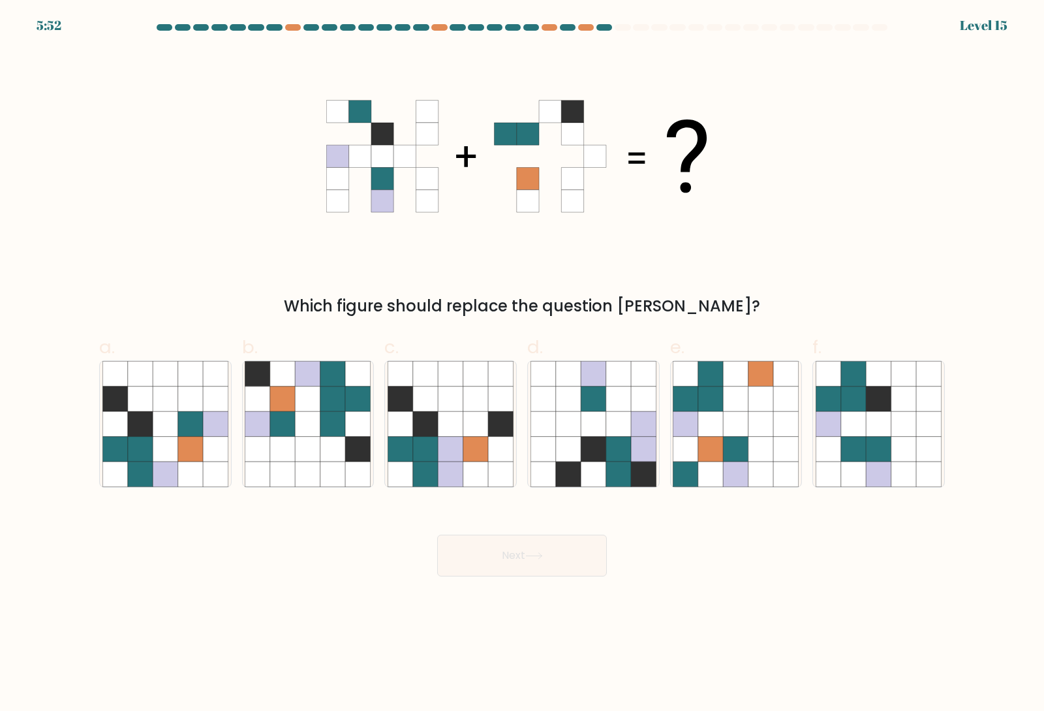
click at [1002, 7] on div "5:52 Level 15" at bounding box center [522, 8] width 1044 height 16
click at [987, 20] on div "Level 15" at bounding box center [984, 26] width 48 height 20
click at [220, 422] on icon at bounding box center [215, 423] width 25 height 25
click at [522, 364] on input "a." at bounding box center [522, 360] width 1 height 8
radio input "true"
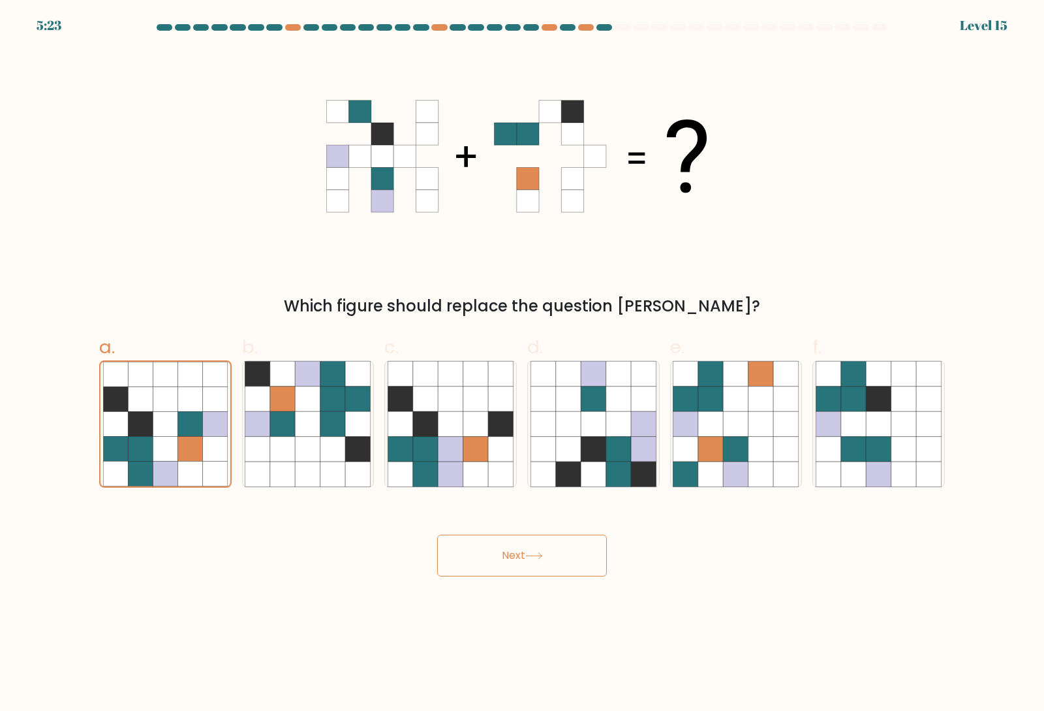
click at [534, 568] on button "Next" at bounding box center [522, 555] width 170 height 42
